Goal: Task Accomplishment & Management: Manage account settings

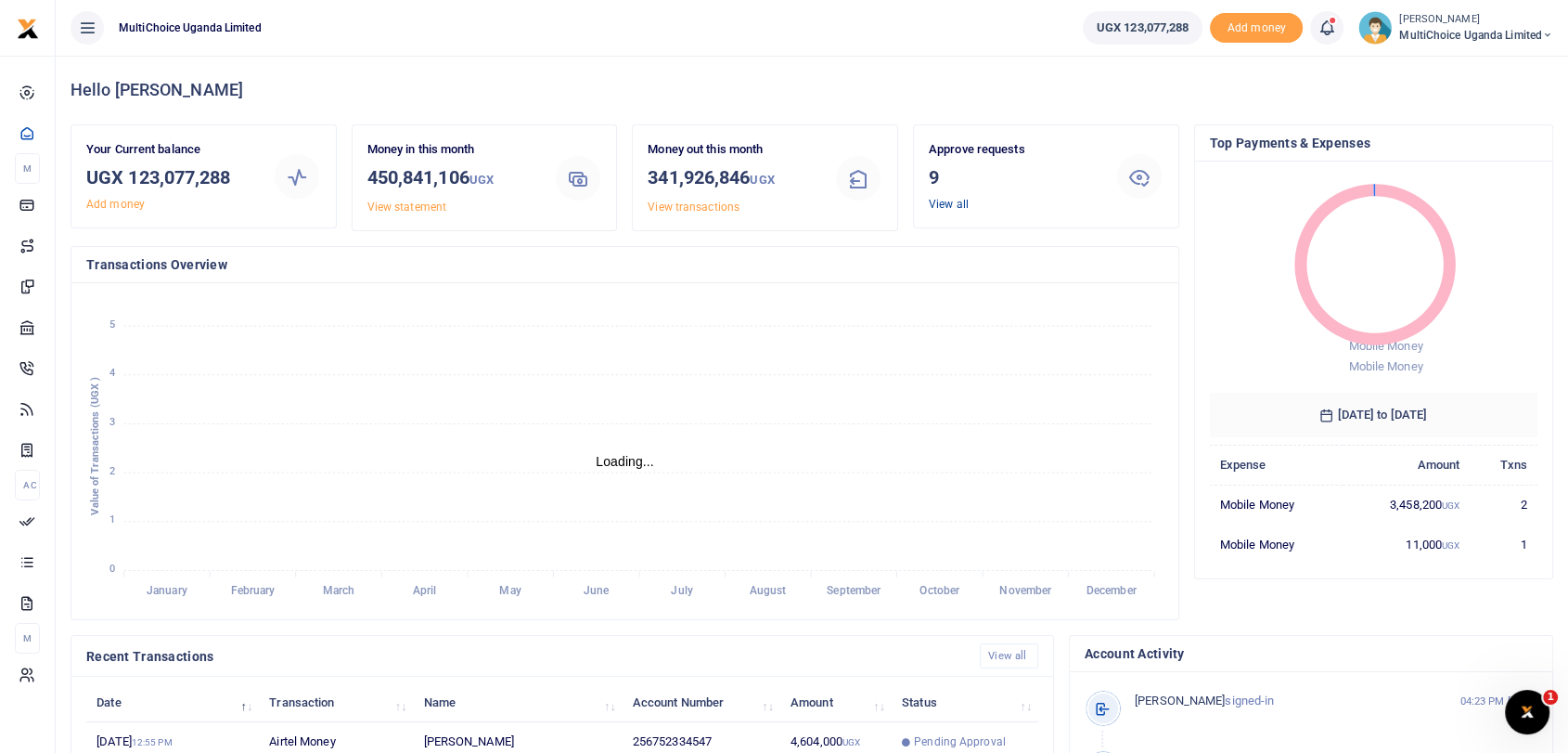
click at [941, 203] on link "View all" at bounding box center [948, 204] width 40 height 13
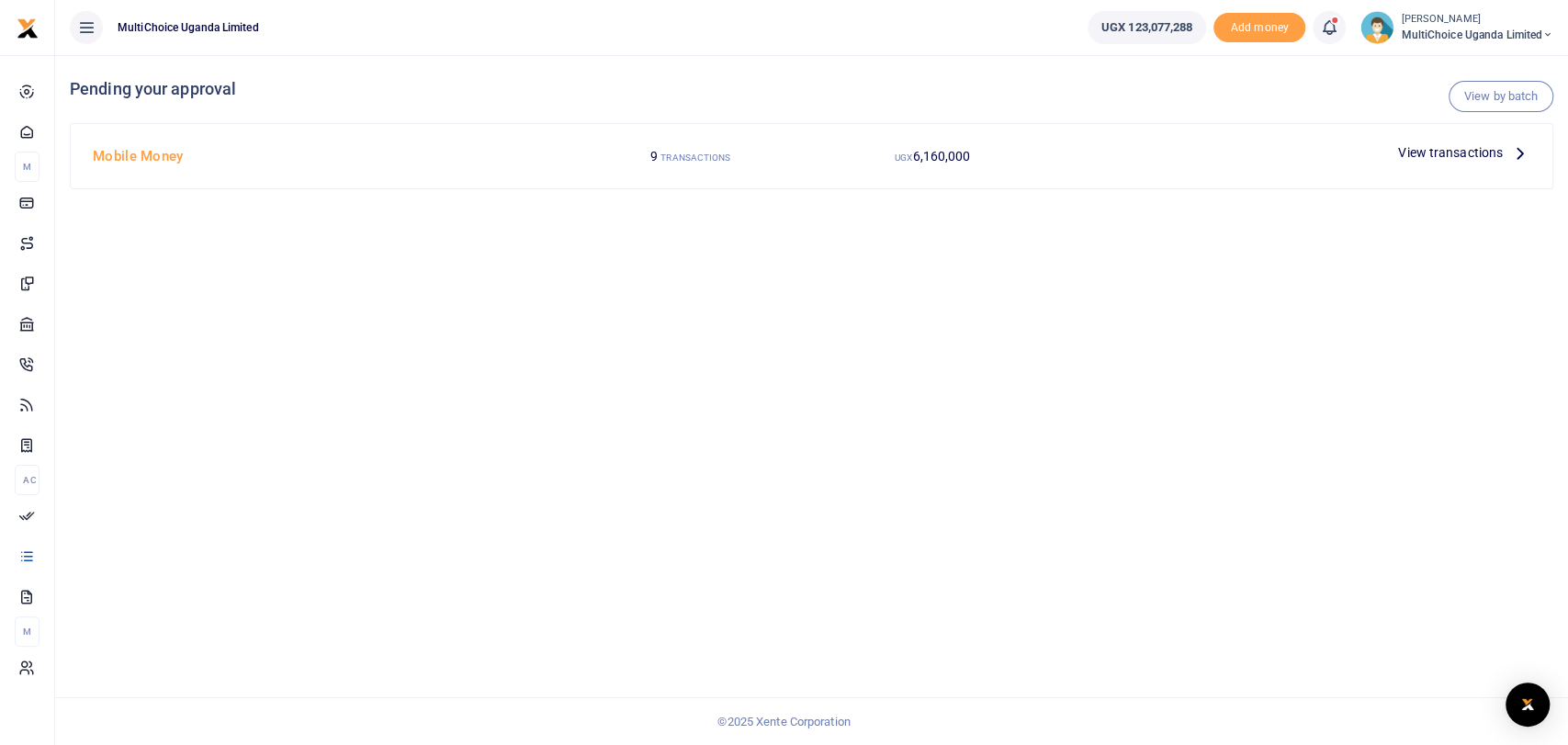
click at [1442, 145] on span "View transactions" at bounding box center [1450, 152] width 105 height 20
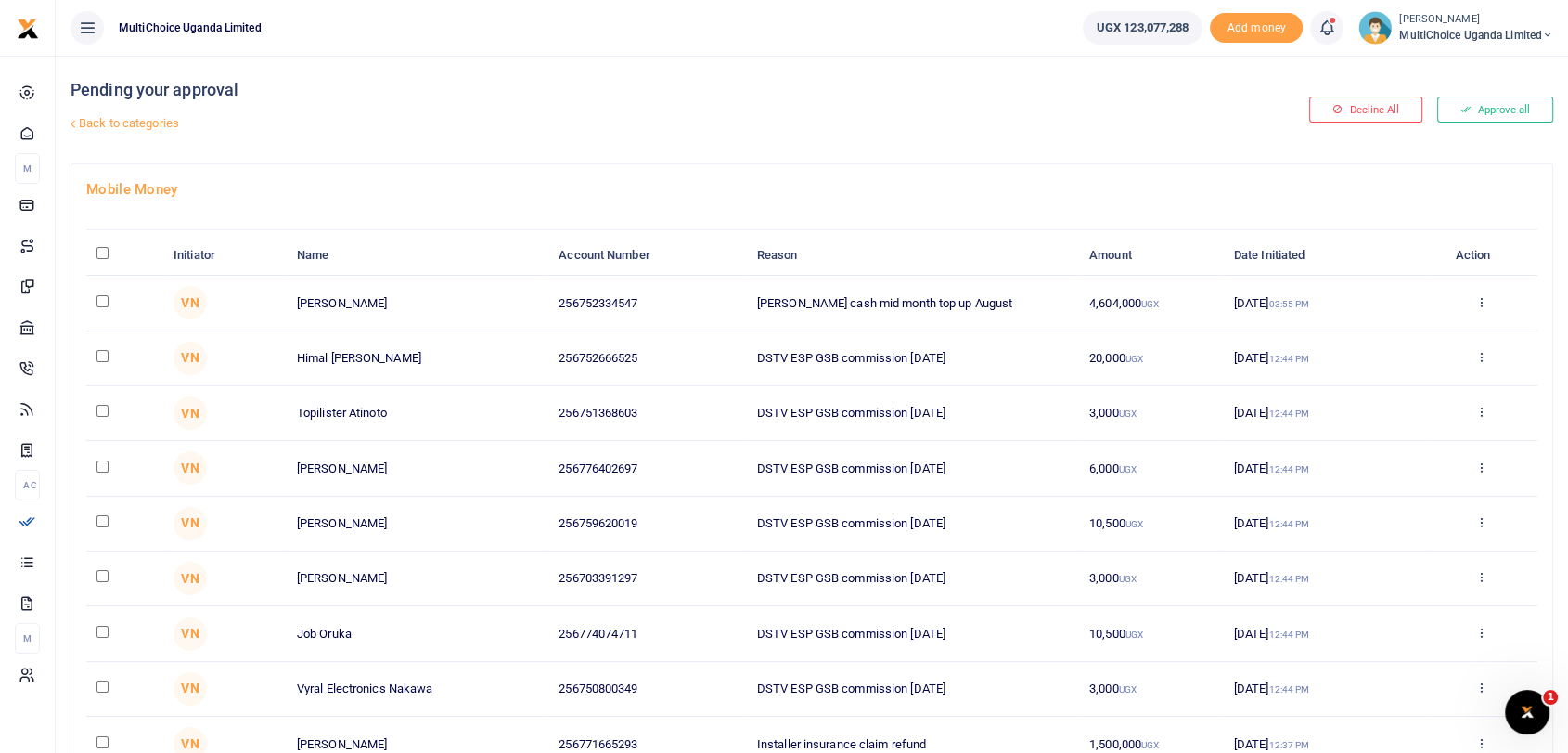
click at [1474, 115] on button "Approve all" at bounding box center [1495, 110] width 116 height 26
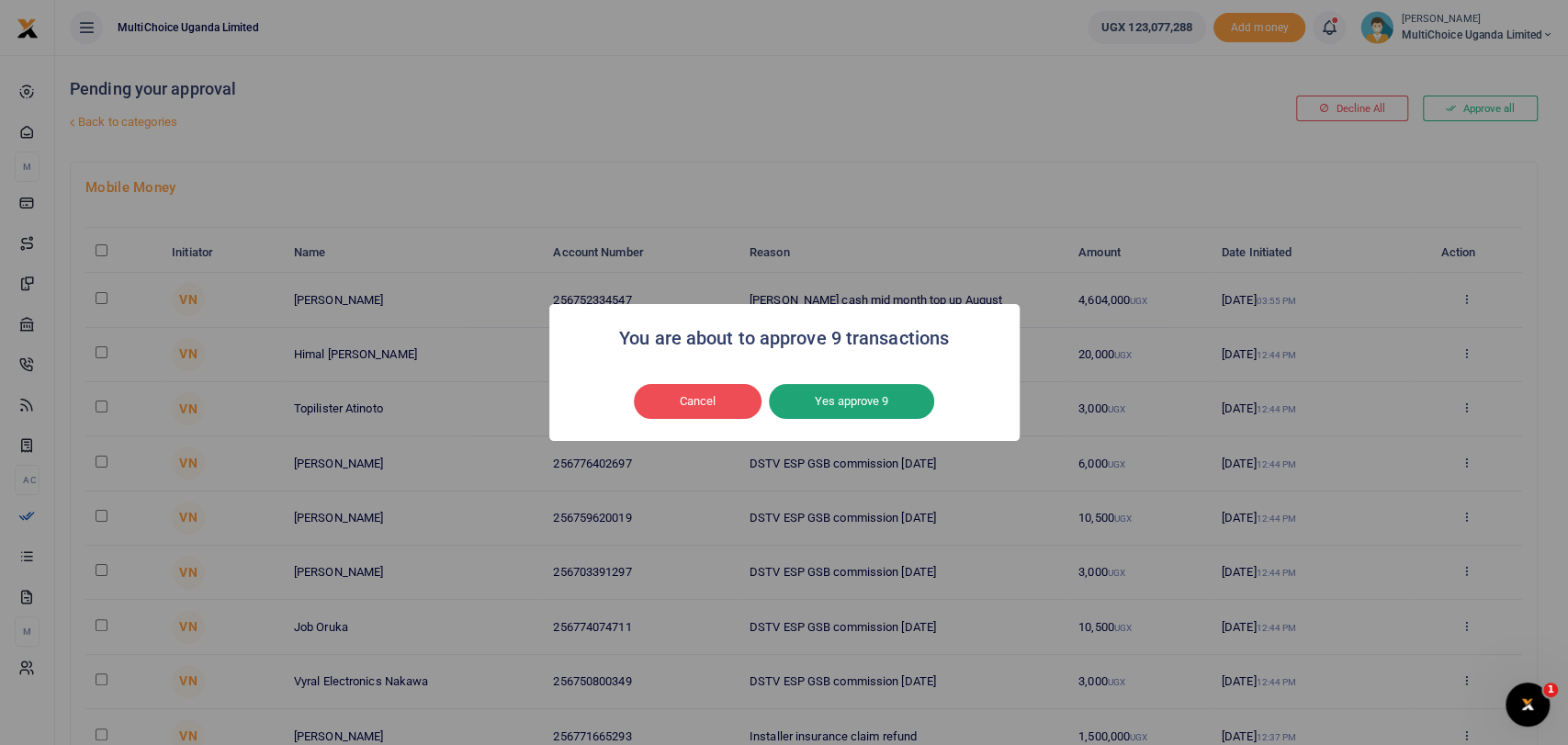
click at [868, 406] on button "Yes approve 9" at bounding box center [852, 402] width 165 height 35
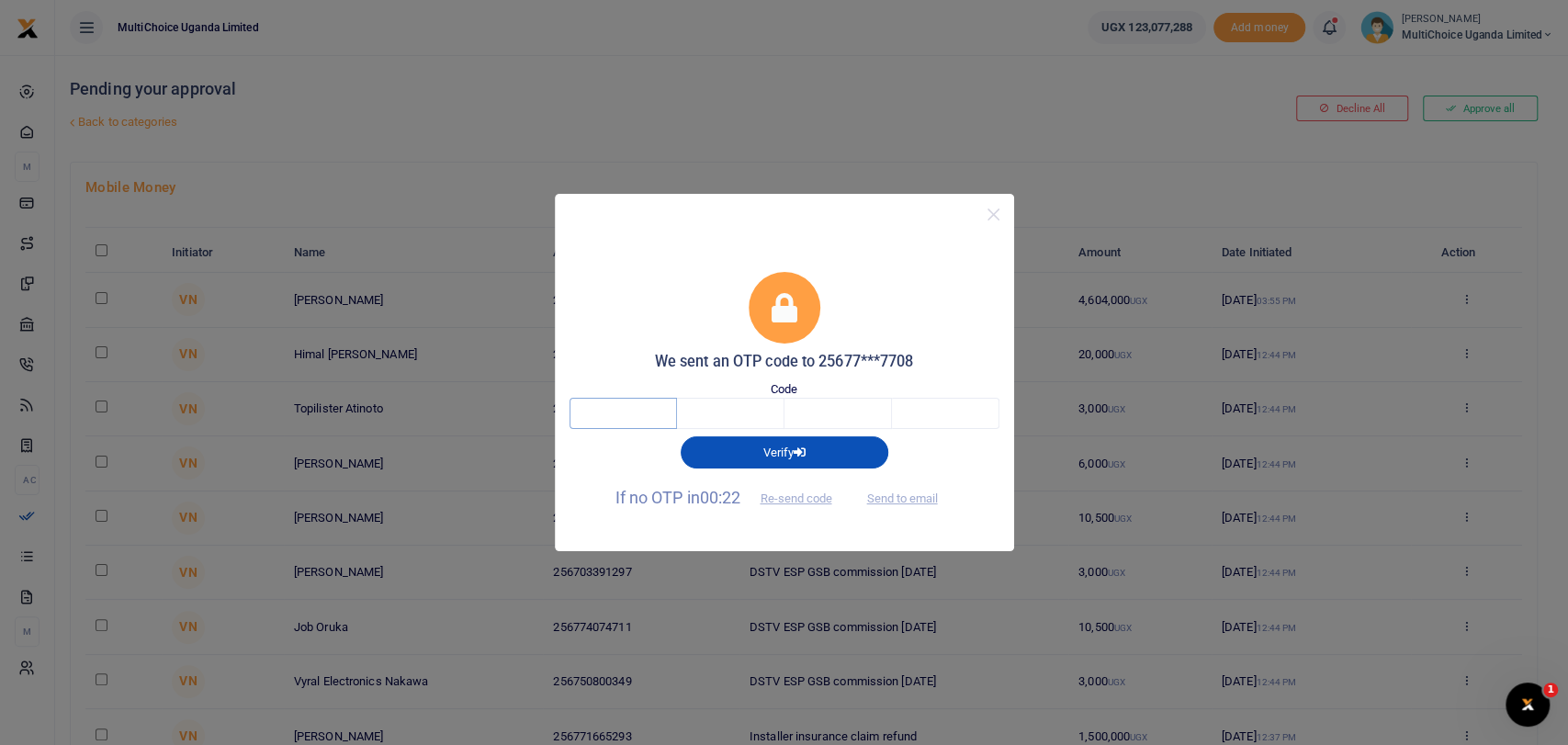
click at [595, 418] on input "text" at bounding box center [623, 414] width 108 height 32
click at [909, 502] on button "Send to email" at bounding box center [902, 499] width 102 height 32
click at [660, 416] on input "text" at bounding box center [623, 414] width 108 height 32
click at [815, 497] on button "Re-send code" at bounding box center [795, 499] width 103 height 32
click at [617, 412] on input "text" at bounding box center [623, 414] width 108 height 32
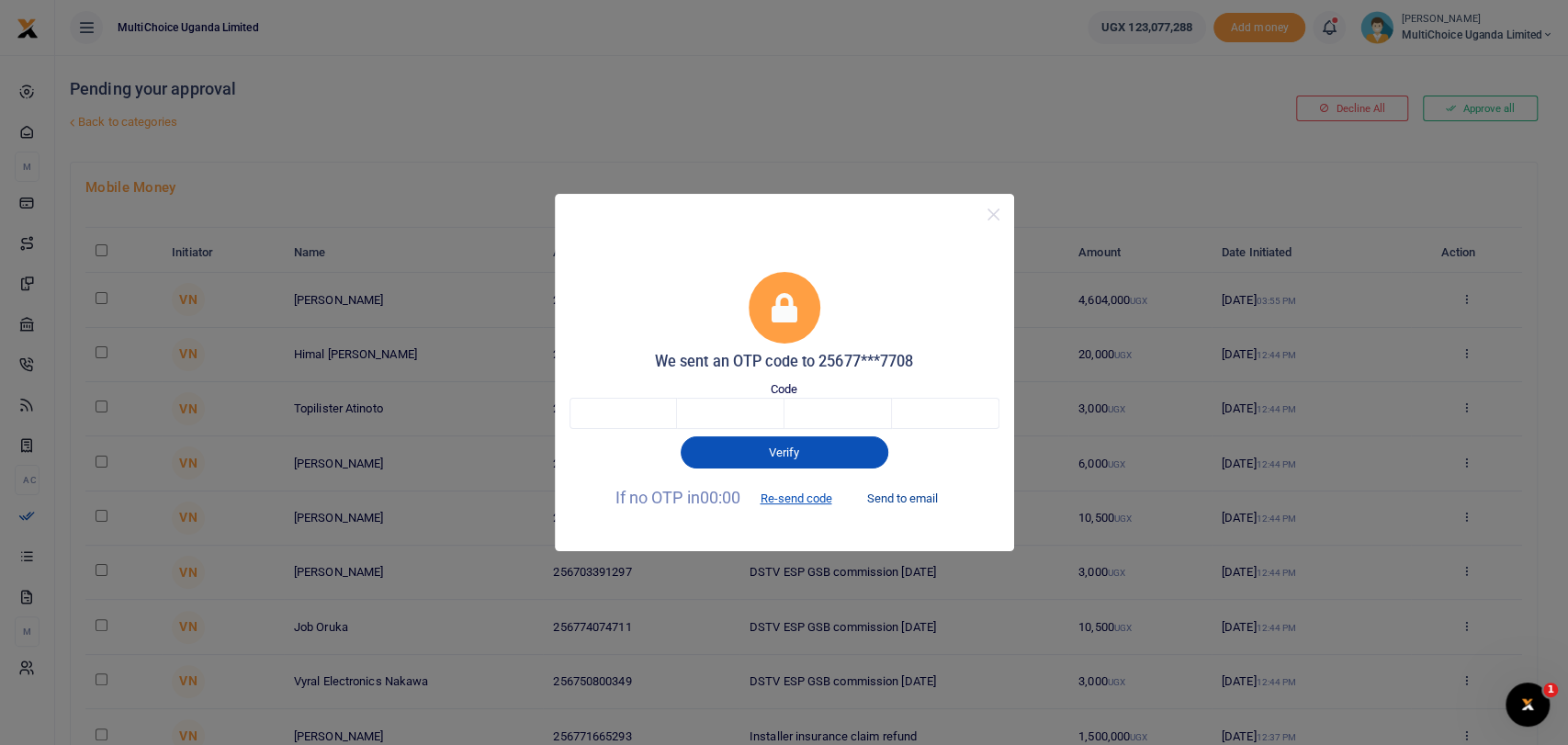
click at [893, 494] on button "Send to email" at bounding box center [902, 499] width 102 height 32
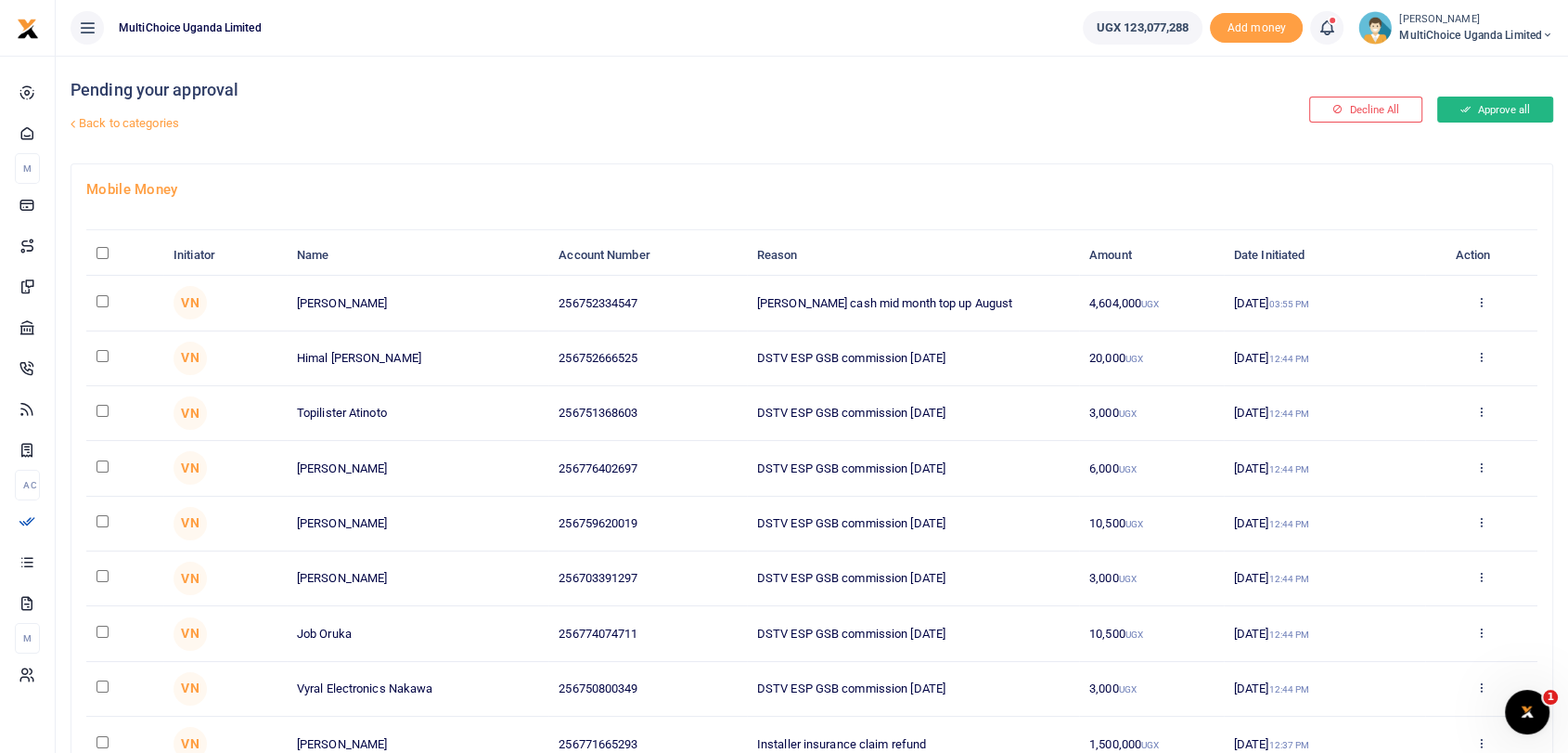
click at [1503, 101] on button "Approve all" at bounding box center [1495, 110] width 116 height 26
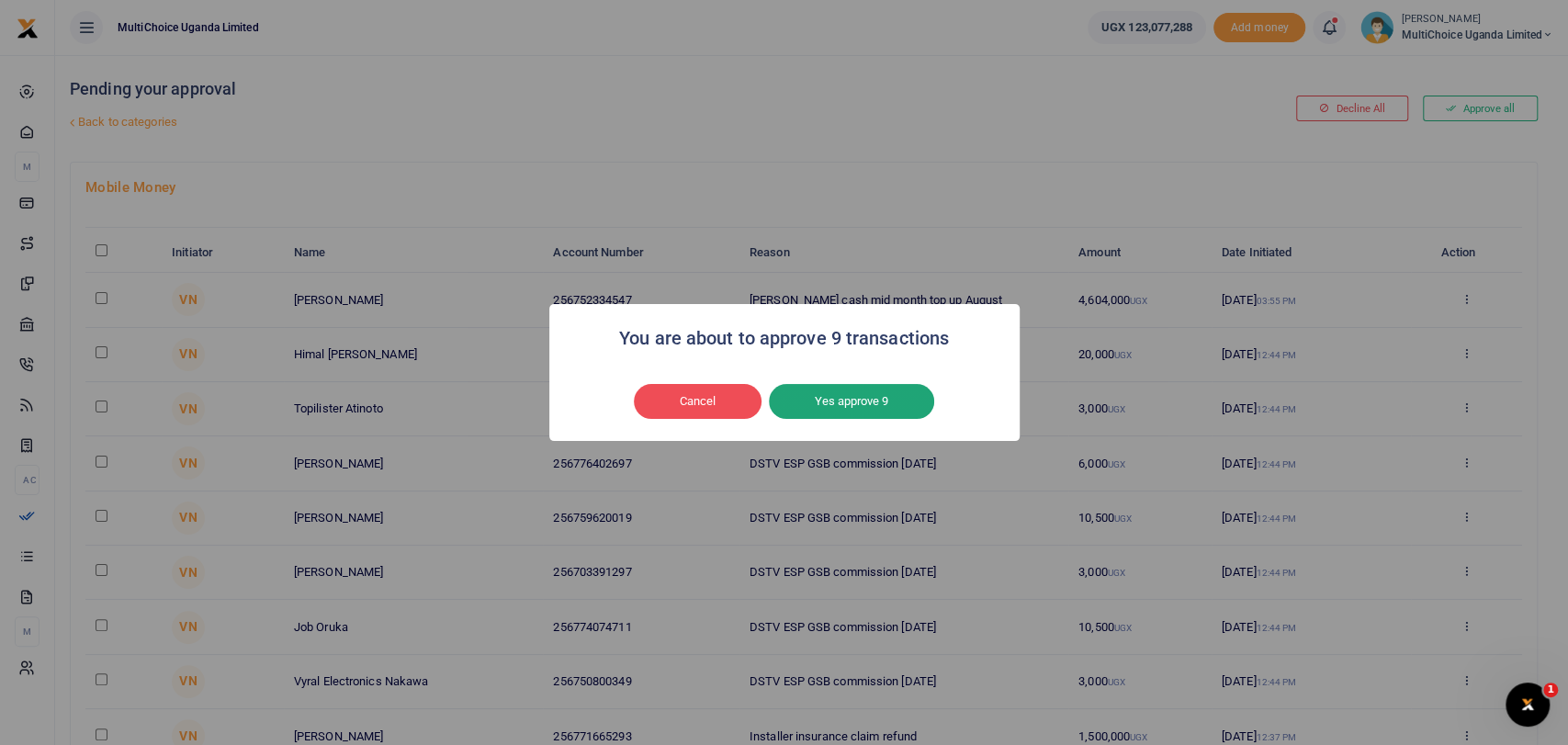
click at [858, 396] on button "Yes approve 9" at bounding box center [852, 402] width 165 height 35
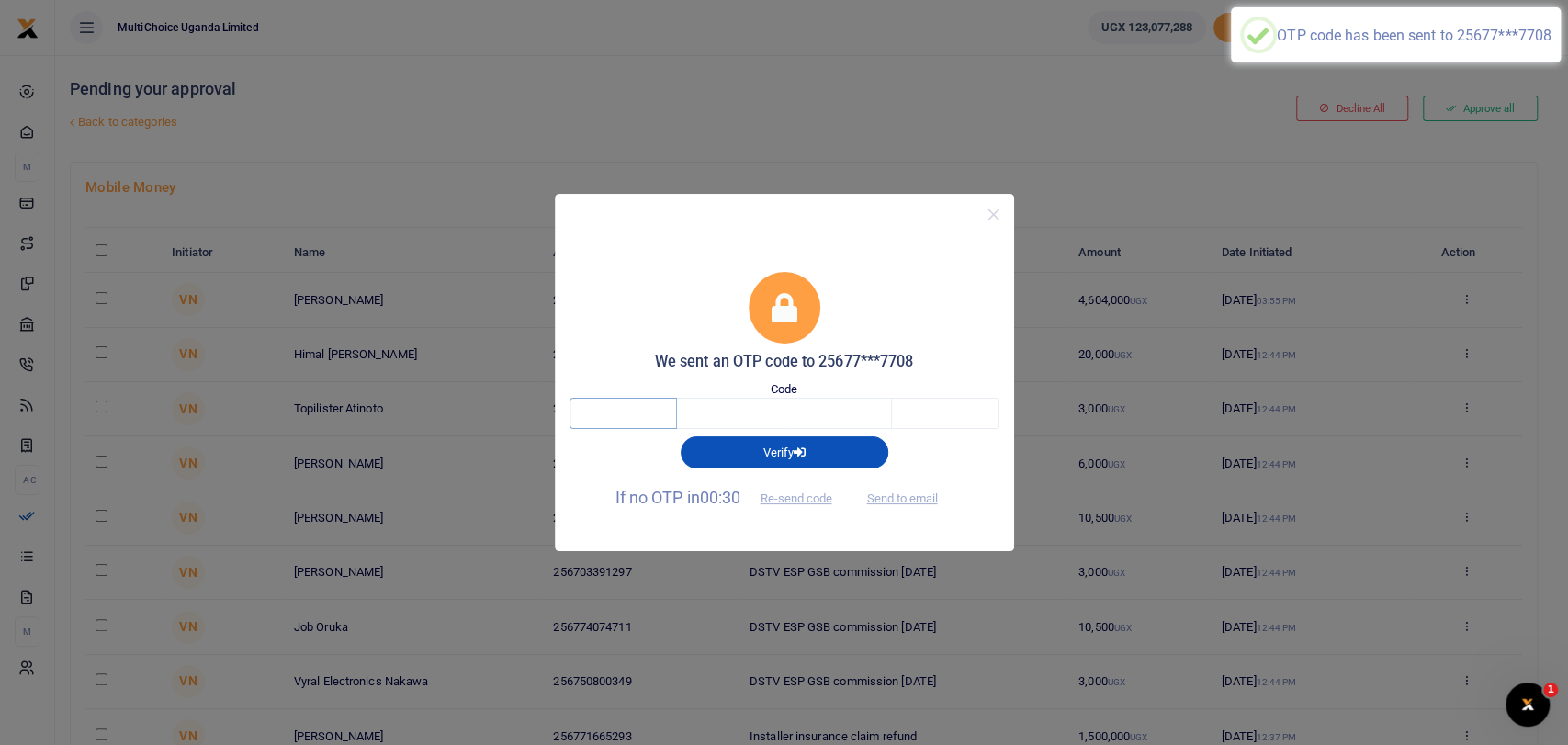
click at [621, 415] on input "text" at bounding box center [623, 414] width 108 height 32
click at [654, 416] on input "text" at bounding box center [623, 414] width 108 height 32
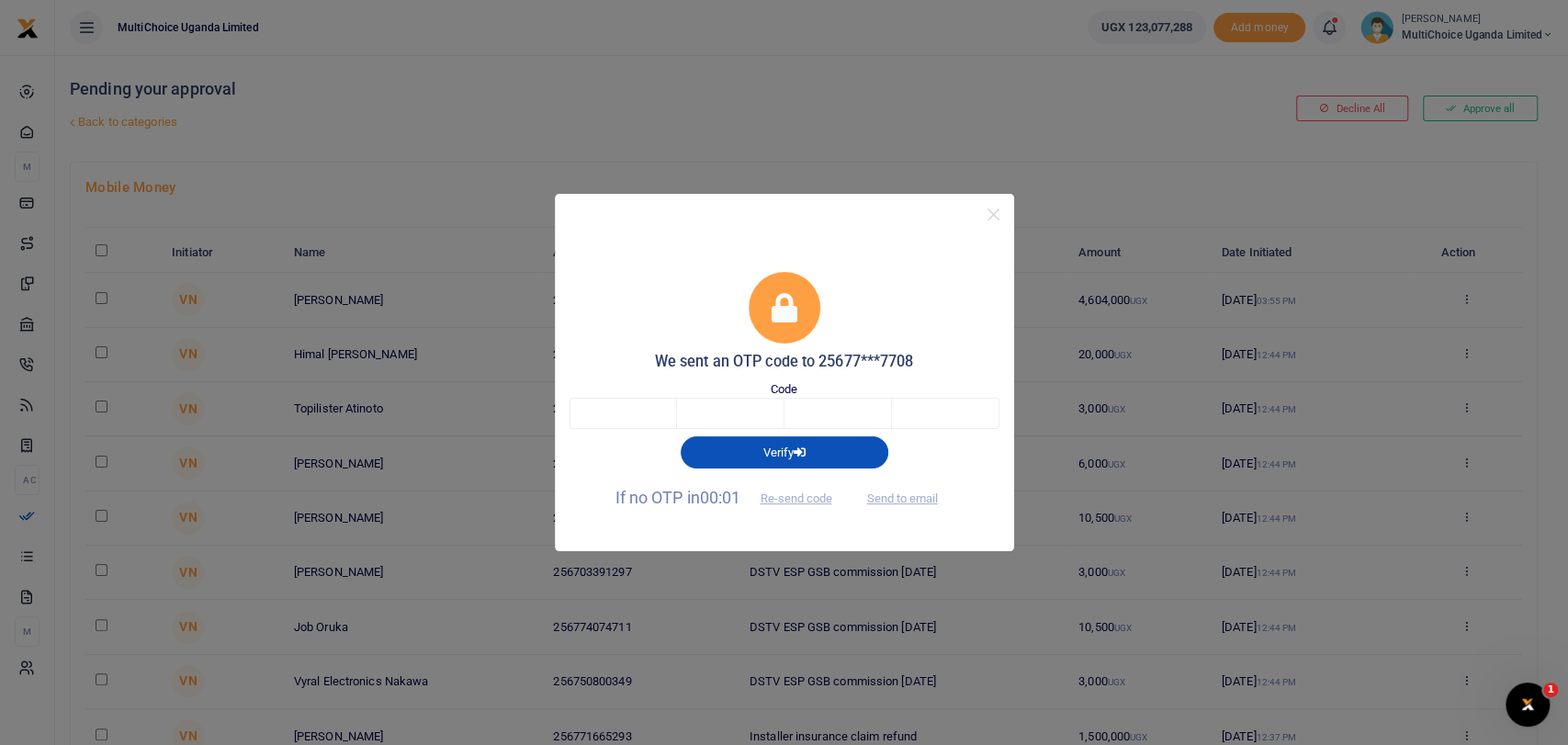
click at [906, 495] on span "Send to email" at bounding box center [902, 497] width 102 height 19
click at [892, 497] on button "Send to email" at bounding box center [902, 499] width 102 height 32
click at [651, 419] on input "text" at bounding box center [623, 414] width 108 height 32
paste input "2"
type input "2"
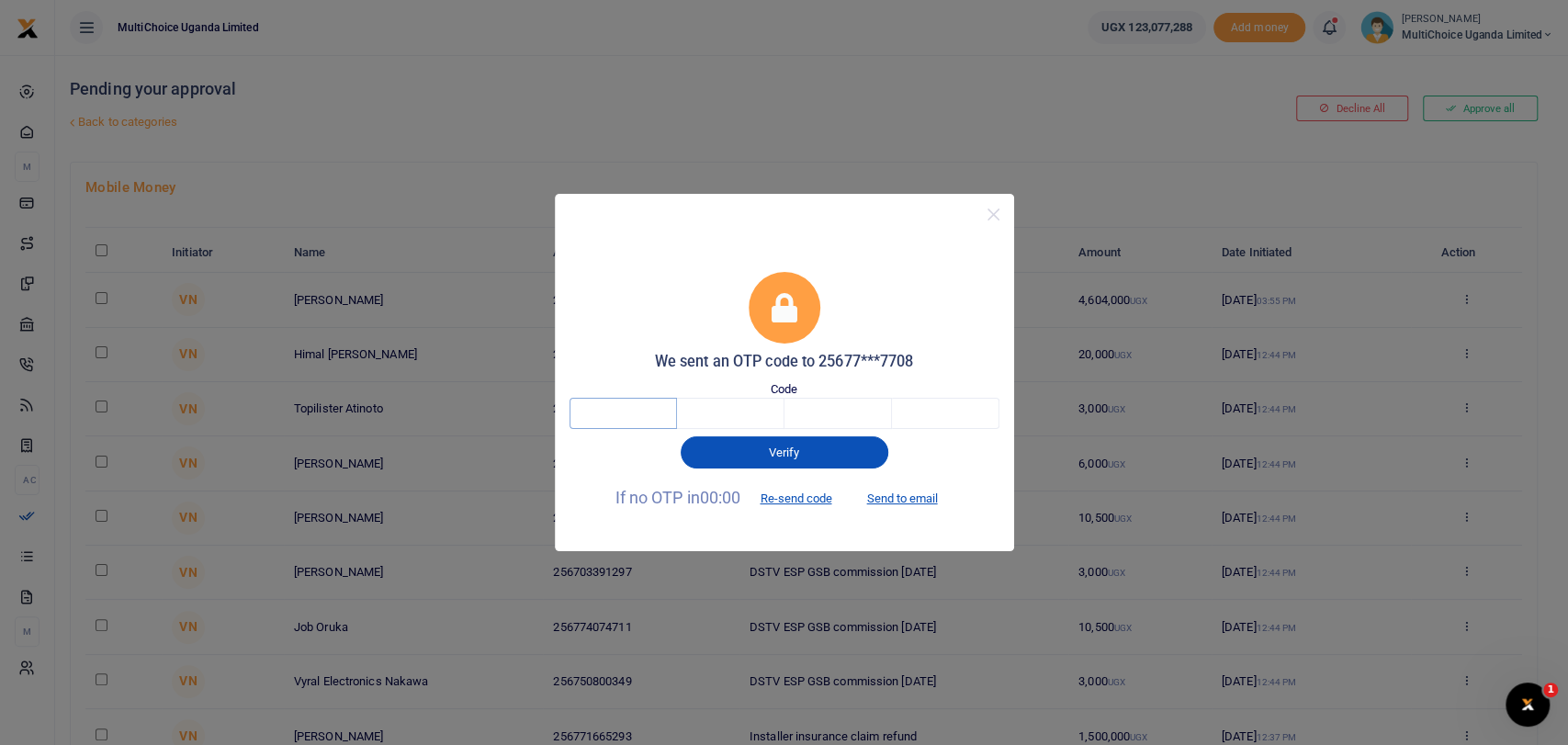
type input "4"
type input "7"
type input "2"
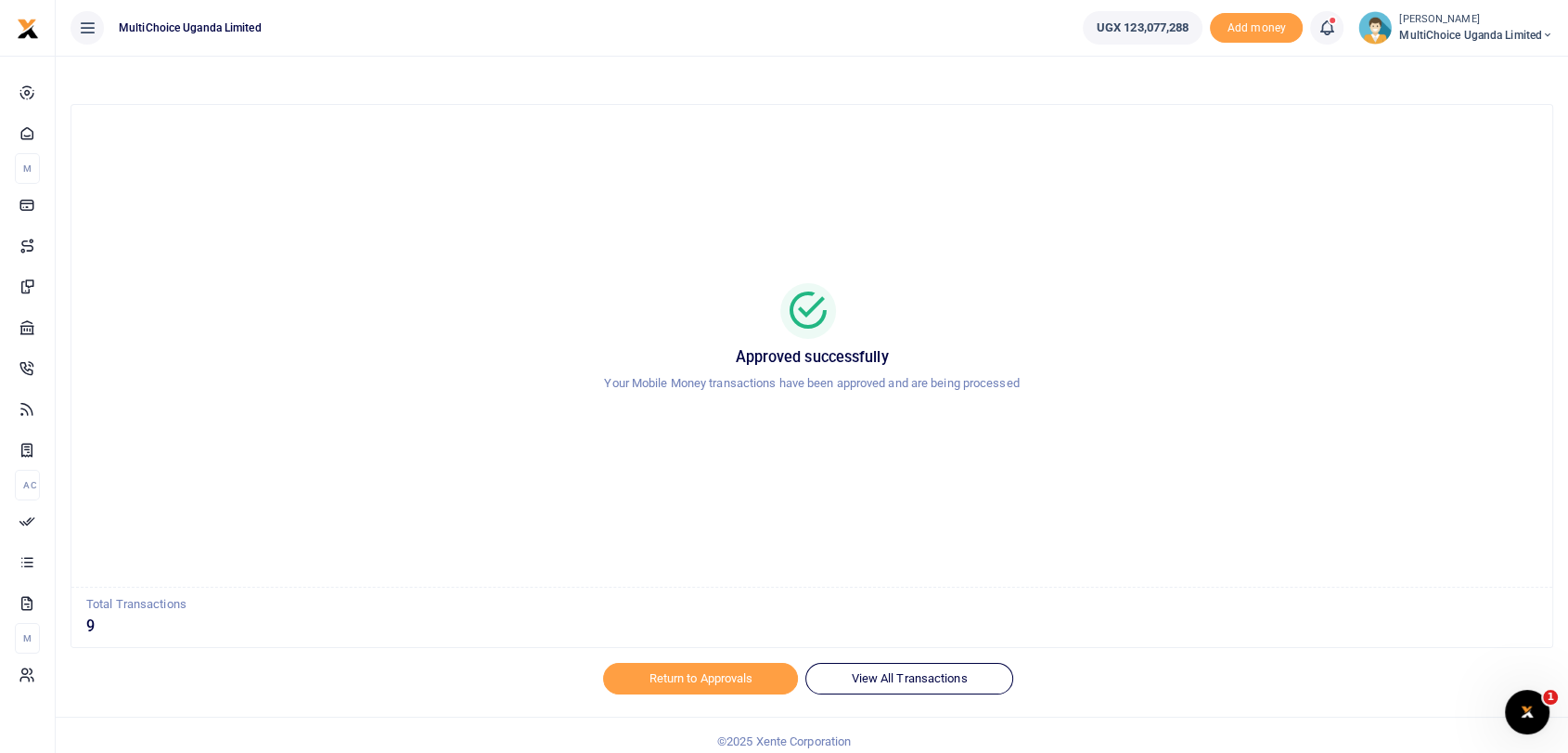
click at [1411, 33] on span "MultiChoice Uganda Limited" at bounding box center [1476, 36] width 154 height 17
click at [1454, 71] on link "Switch accounts" at bounding box center [1468, 68] width 162 height 26
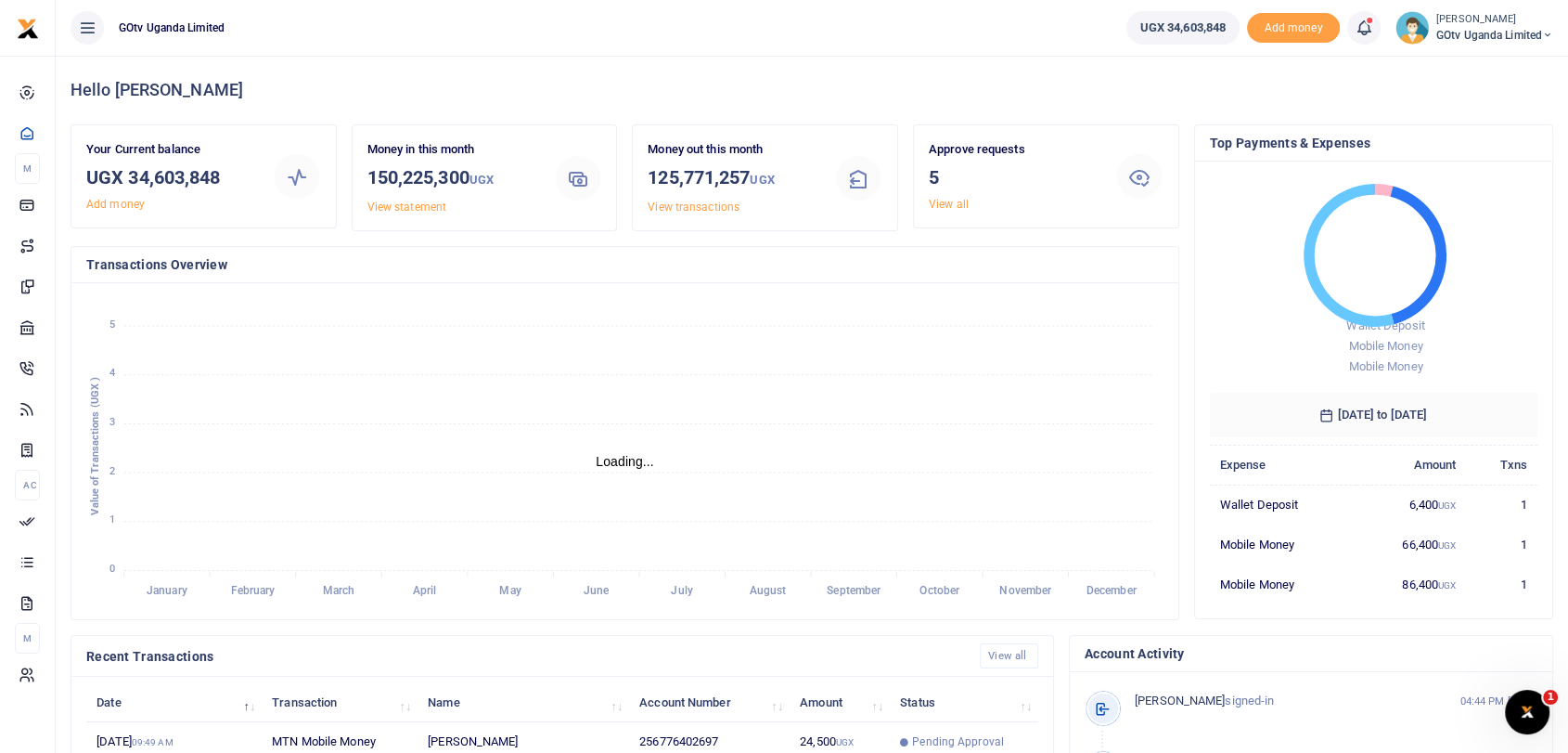
scroll to position [16, 16]
click at [948, 194] on div "Approve requests 5 View all" at bounding box center [1014, 175] width 187 height 72
click at [948, 203] on link "View all" at bounding box center [948, 204] width 40 height 13
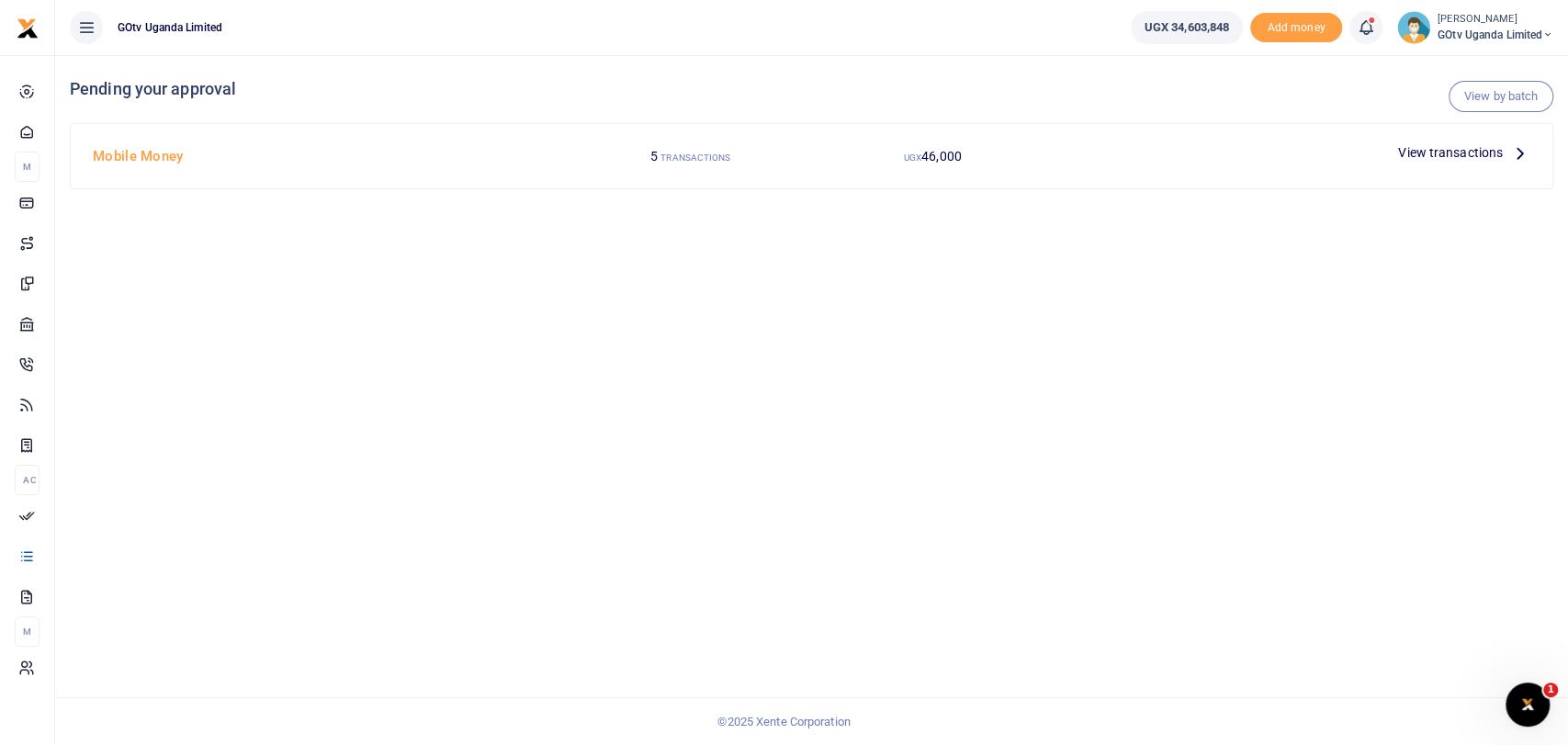
click at [1437, 142] on span "View transactions" at bounding box center [1450, 152] width 105 height 20
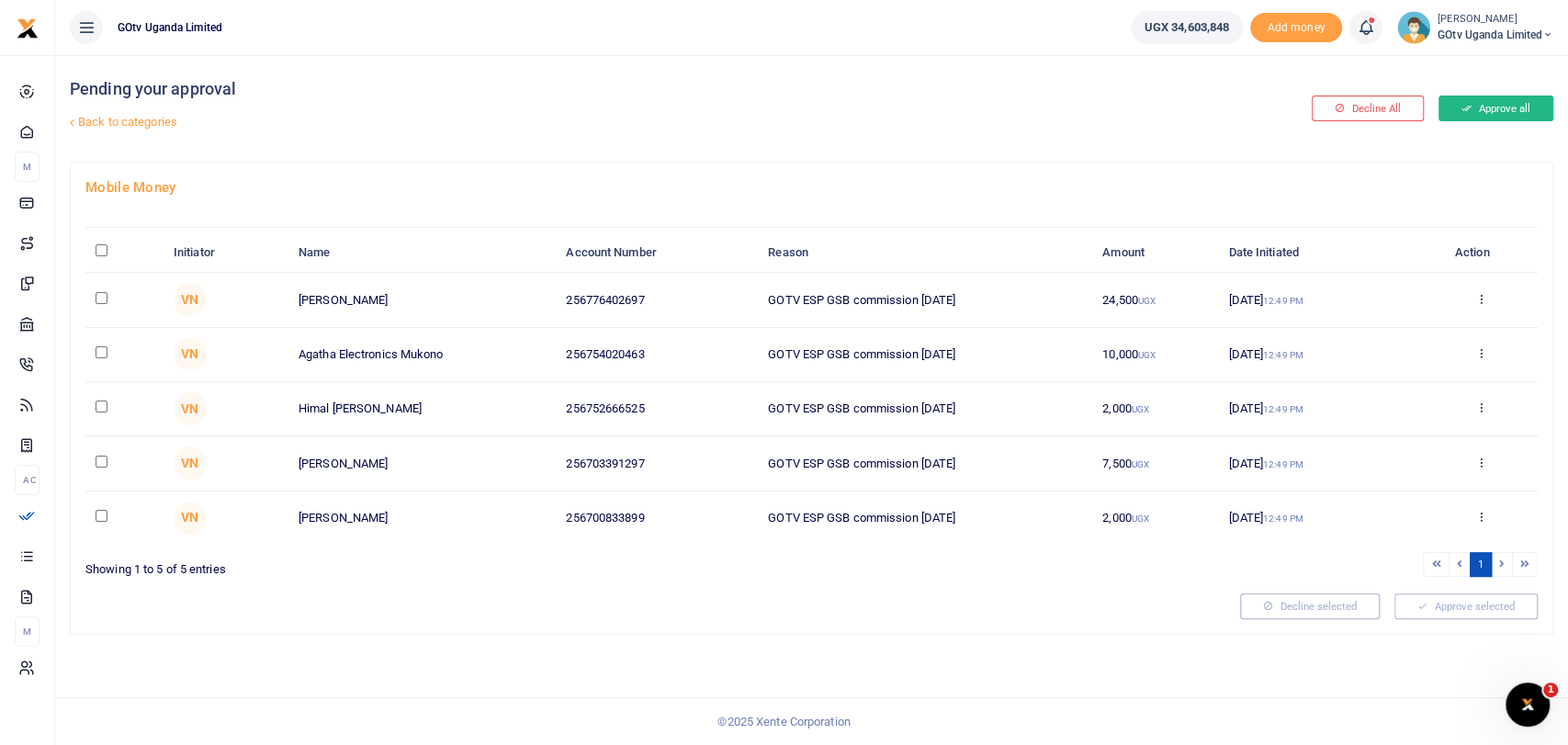
click at [1471, 112] on button "Approve all" at bounding box center [1496, 109] width 115 height 26
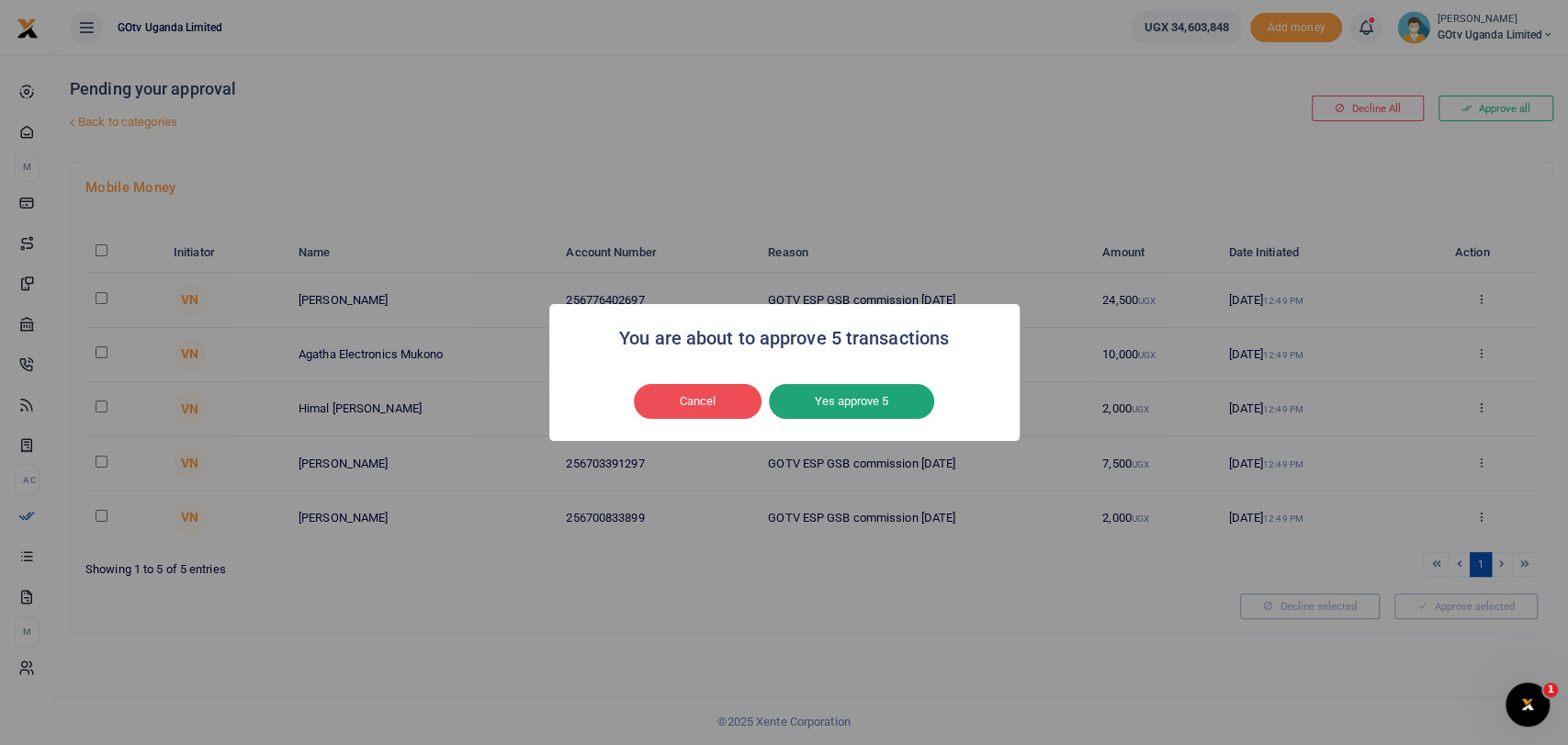
click at [886, 399] on button "Yes approve 5" at bounding box center [852, 402] width 165 height 35
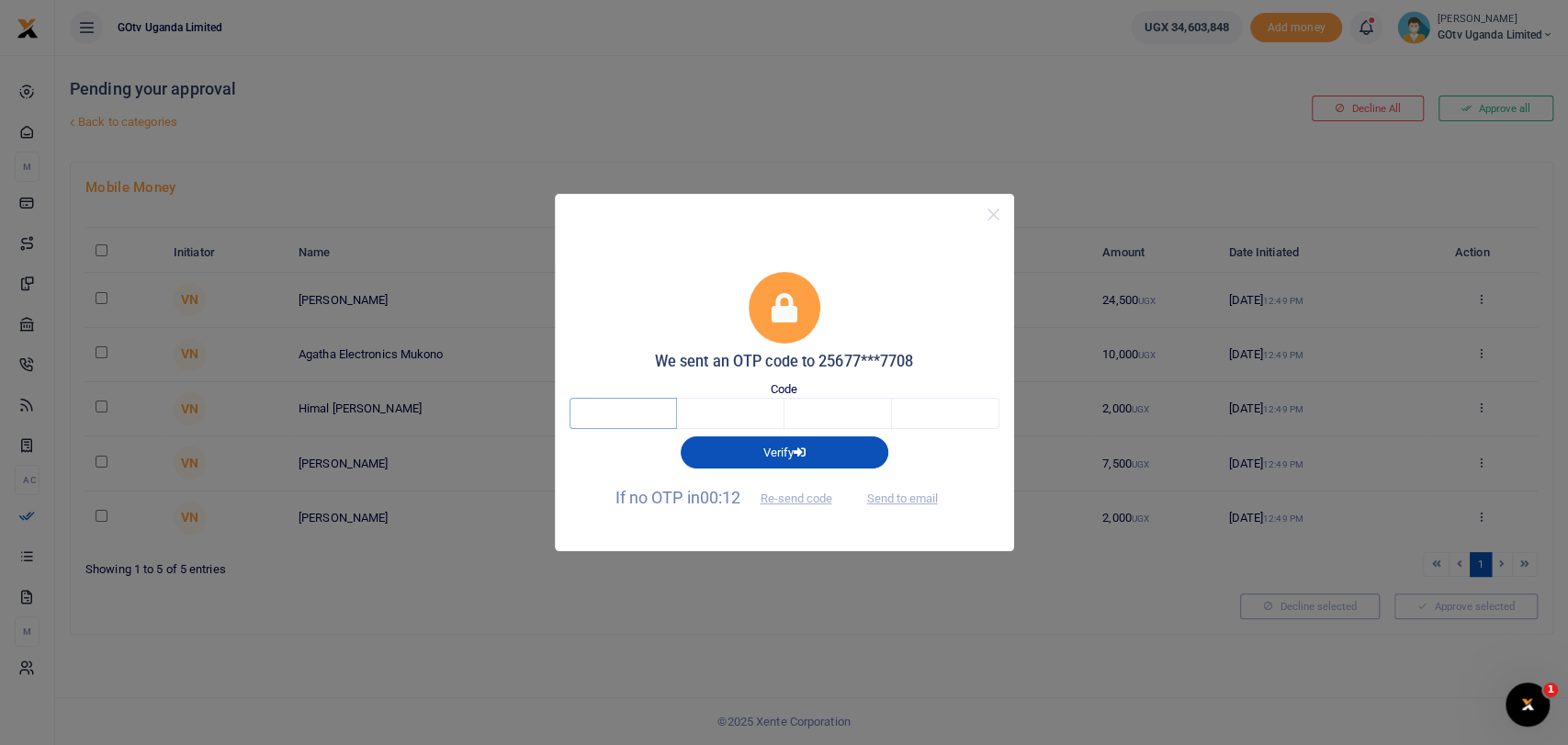
click at [625, 405] on input "text" at bounding box center [623, 414] width 108 height 32
type input "2"
type input "9"
type input "7"
